Goal: Answer question/provide support: Share knowledge or assist other users

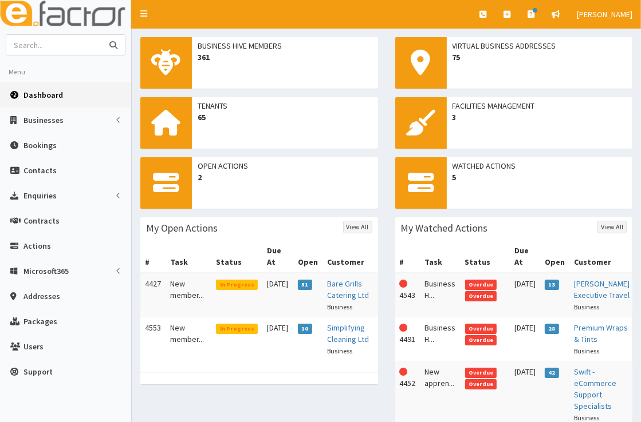
click at [90, 44] on input "text" at bounding box center [54, 45] width 96 height 20
type input "stem"
click at [102, 35] on button "submit" at bounding box center [113, 45] width 23 height 20
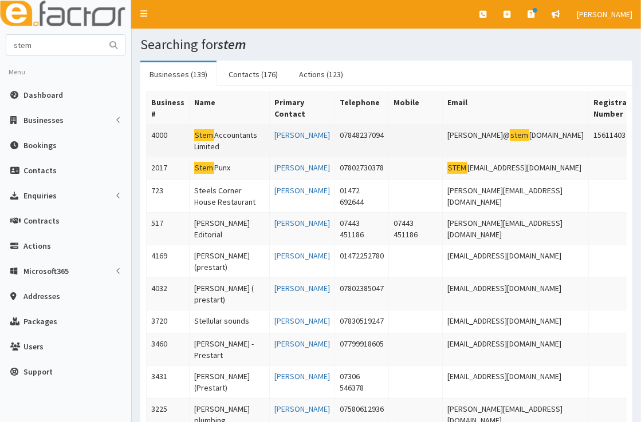
click at [218, 129] on td "Stem Accountants Limited" at bounding box center [229, 141] width 80 height 33
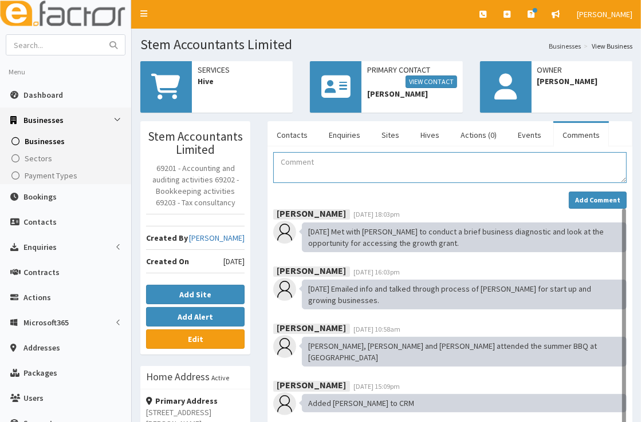
click at [316, 159] on textarea "Comment" at bounding box center [449, 167] width 353 height 31
type textarea "H"
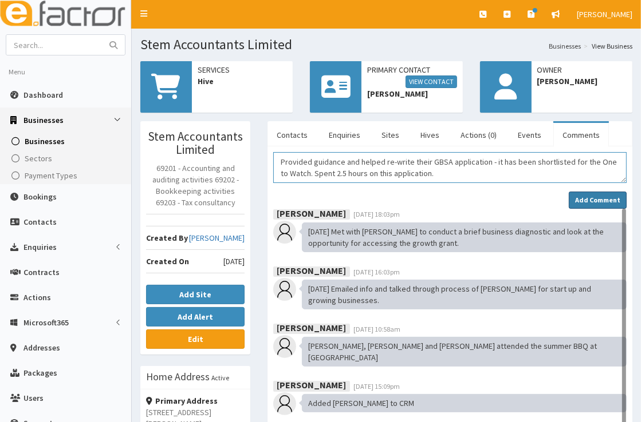
type textarea "Provided guidance and helped re-write their GBSA application - it has been shor…"
click at [591, 199] on strong "Add Comment" at bounding box center [597, 200] width 45 height 9
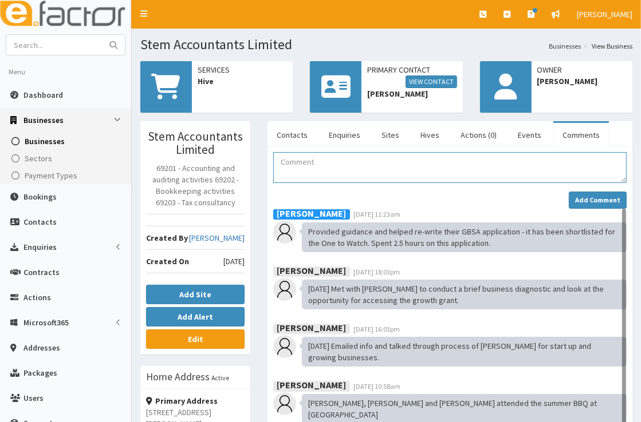
click at [513, 161] on textarea "Comment" at bounding box center [449, 167] width 353 height 31
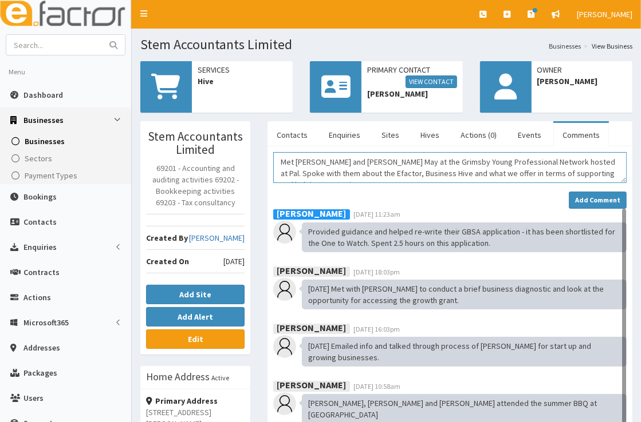
scroll to position [7, 0]
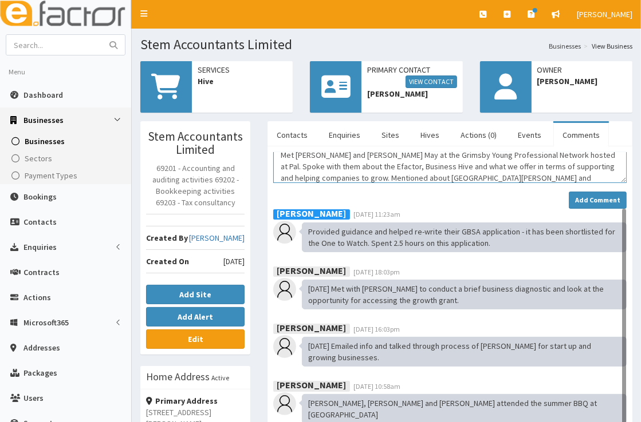
click at [539, 176] on textarea "Met [PERSON_NAME] and [PERSON_NAME] May at the Grimsby Young Professional Netwo…" at bounding box center [449, 167] width 353 height 31
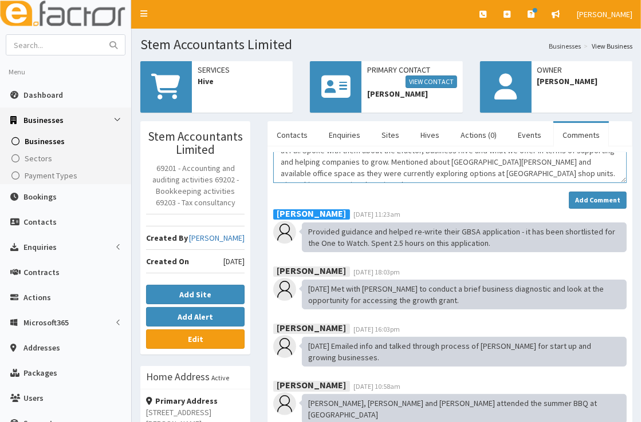
scroll to position [30, 0]
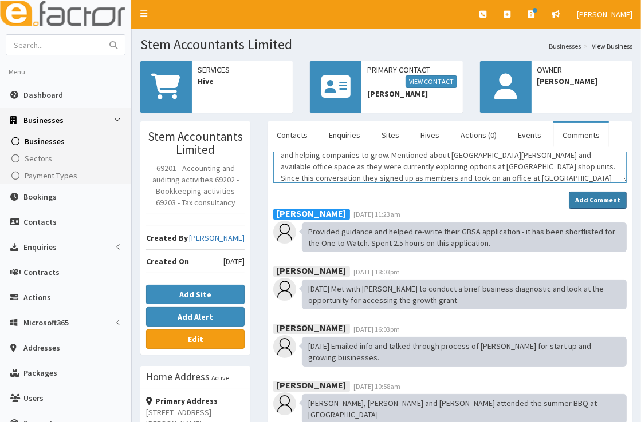
type textarea "Met [PERSON_NAME] and [PERSON_NAME] May at the Grimsby Young Professional Netwo…"
click at [591, 200] on strong "Add Comment" at bounding box center [597, 200] width 45 height 9
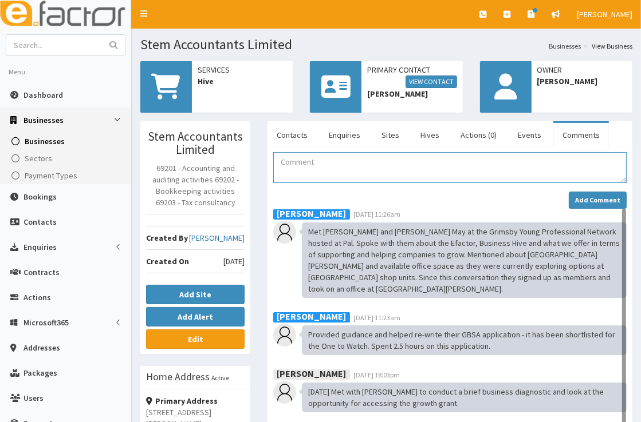
click at [472, 165] on textarea "Comment" at bounding box center [449, 167] width 353 height 31
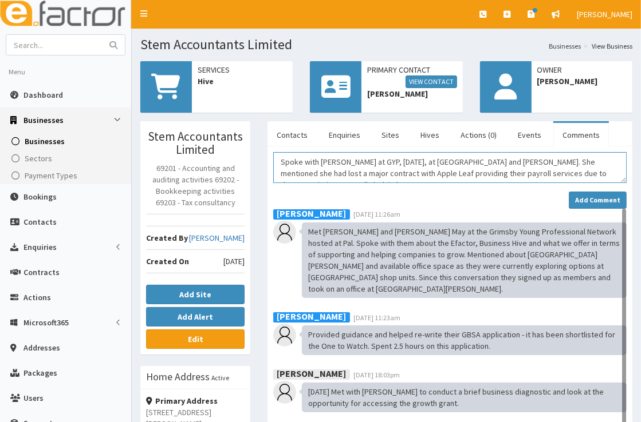
scroll to position [7, 0]
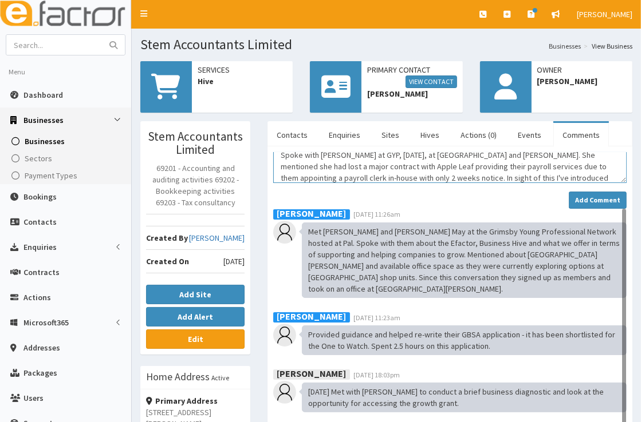
click at [511, 177] on textarea "Spoke with [PERSON_NAME] at GYP, [DATE], at [GEOGRAPHIC_DATA] and [PERSON_NAME]…" at bounding box center [449, 167] width 353 height 31
type textarea "Spoke with [PERSON_NAME] at GYP, [DATE], at [GEOGRAPHIC_DATA] and [PERSON_NAME]…"
click at [610, 200] on strong "Add Comment" at bounding box center [597, 200] width 45 height 9
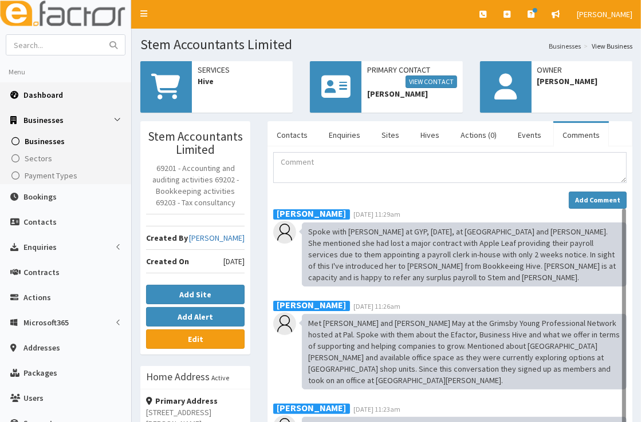
click at [92, 90] on link "Dashboard" at bounding box center [65, 94] width 131 height 25
